Goal: Find specific page/section: Find specific page/section

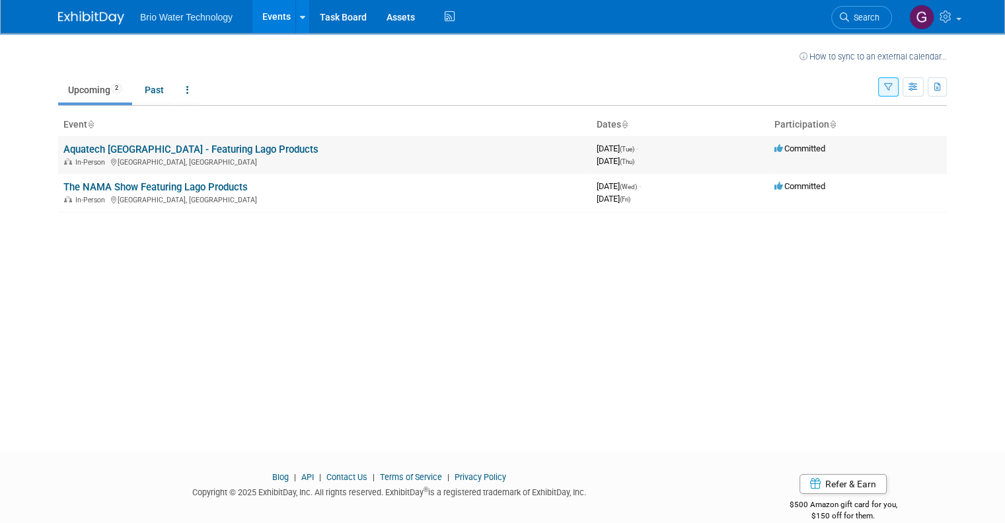
click at [202, 147] on link "Aquatech [GEOGRAPHIC_DATA] - Featuring Lago Products" at bounding box center [190, 149] width 255 height 12
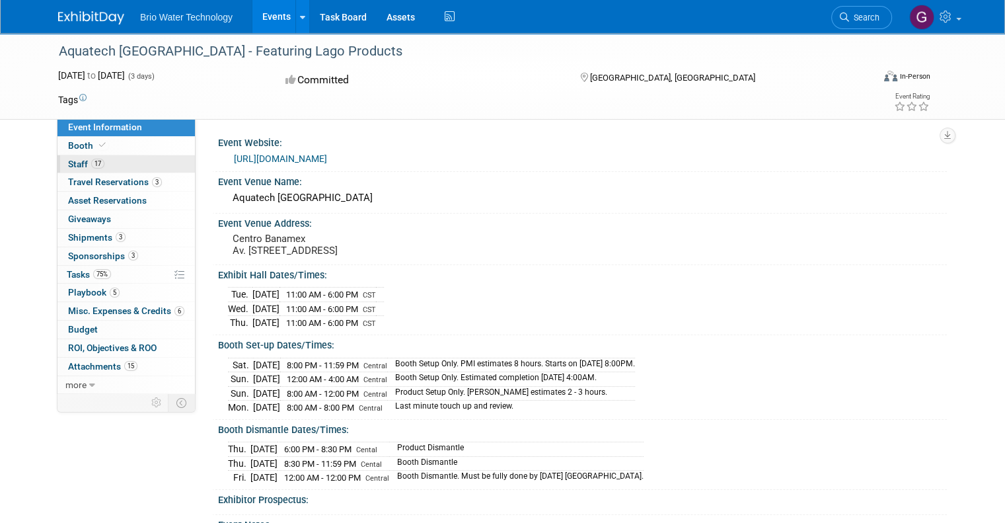
click at [68, 165] on span "Staff 17" at bounding box center [86, 164] width 36 height 11
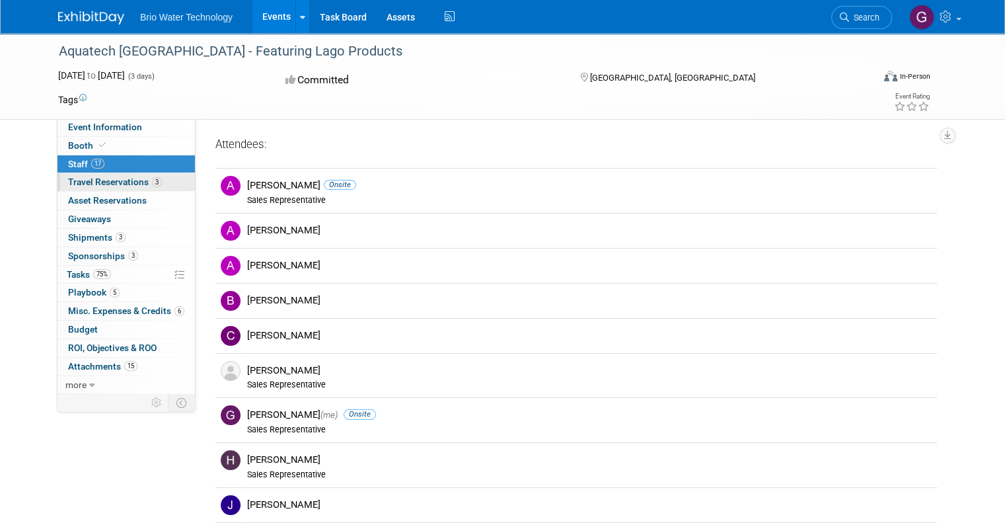
click at [78, 181] on span "Travel Reservations 3" at bounding box center [115, 181] width 94 height 11
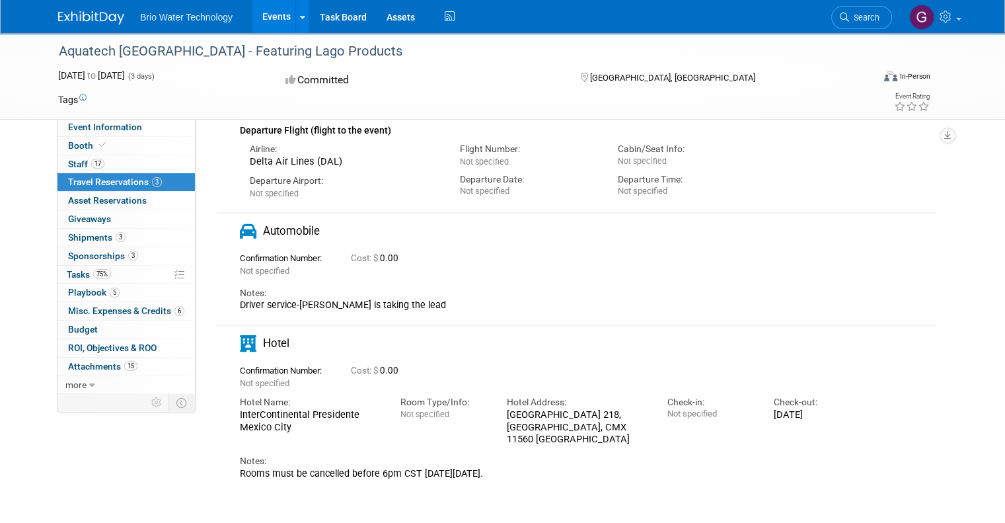
scroll to position [147, 0]
